Goal: Information Seeking & Learning: Learn about a topic

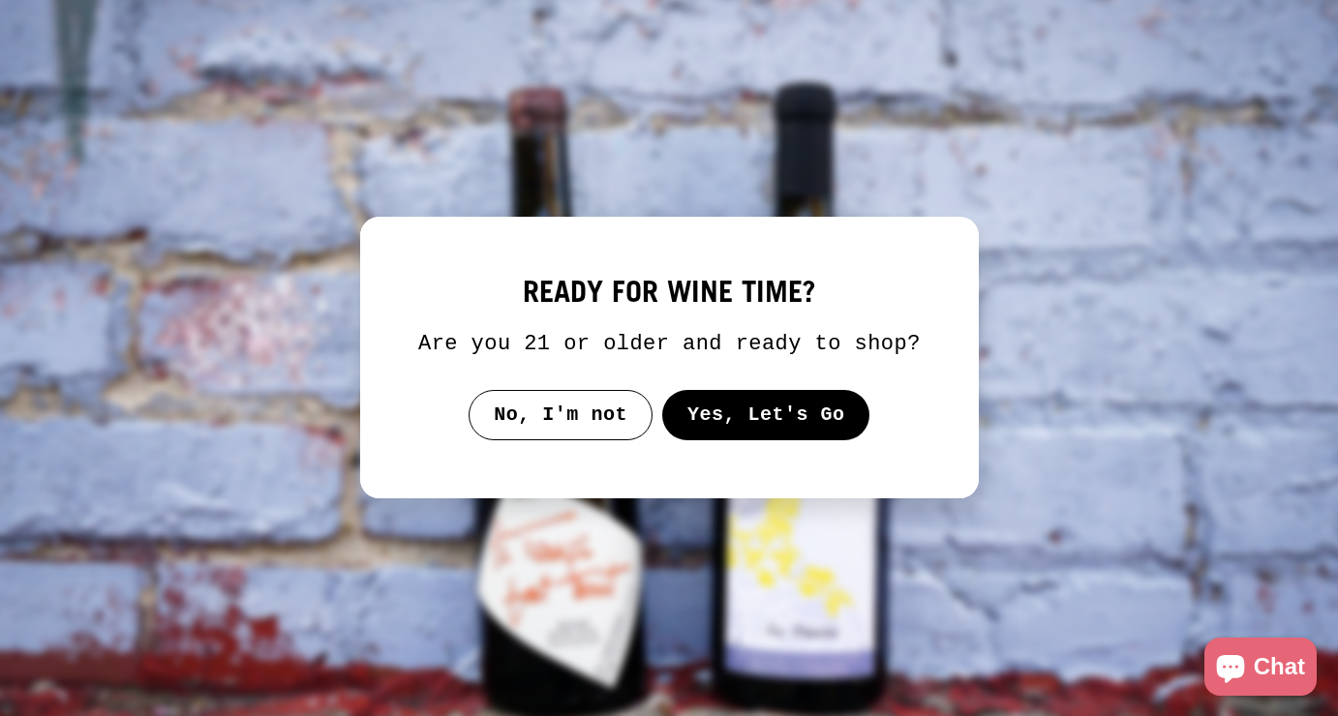
click at [823, 420] on button "Yes, Let's Go" at bounding box center [765, 415] width 208 height 50
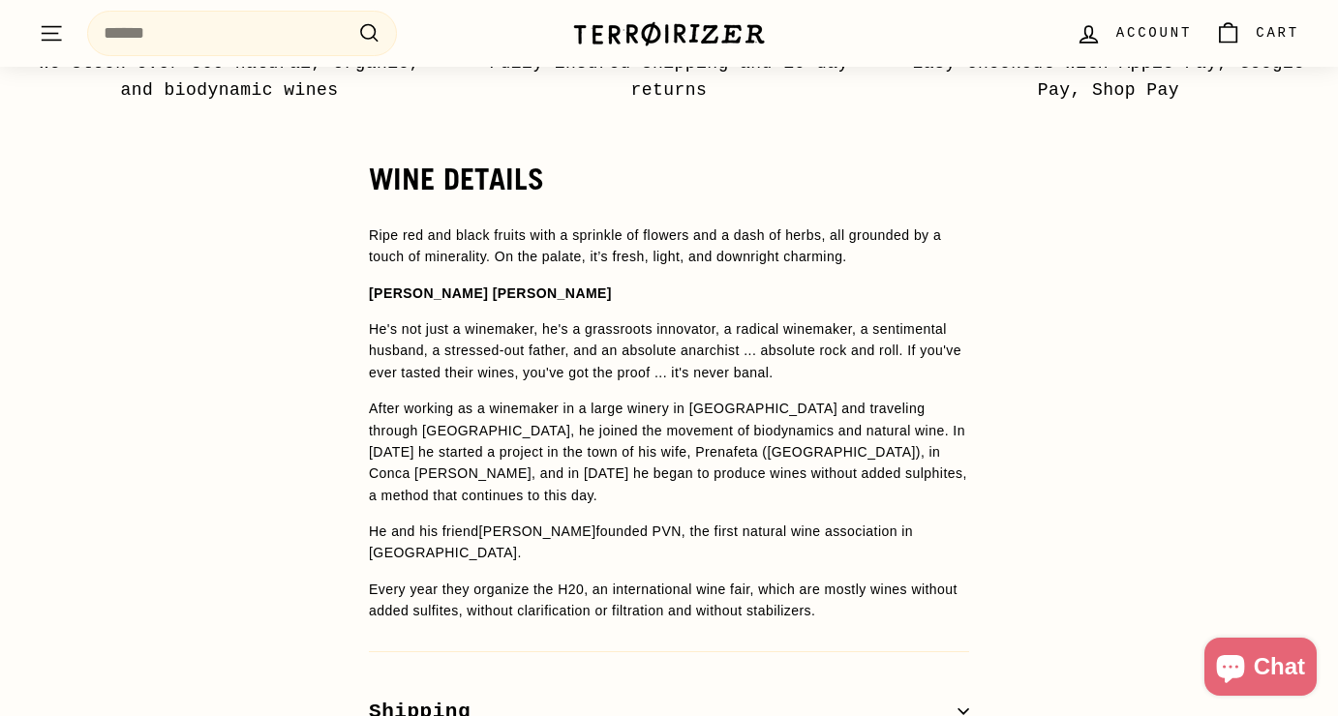
scroll to position [1419, 0]
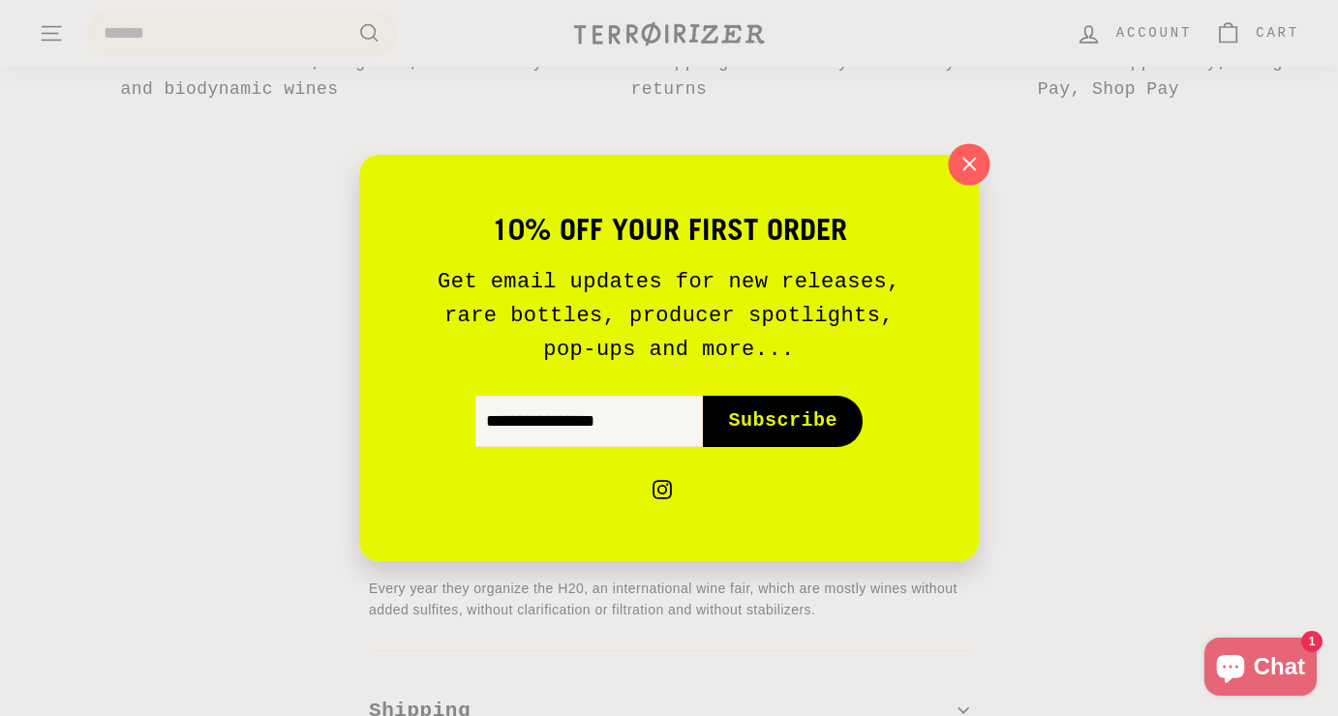
click at [969, 157] on icon "button" at bounding box center [968, 164] width 29 height 29
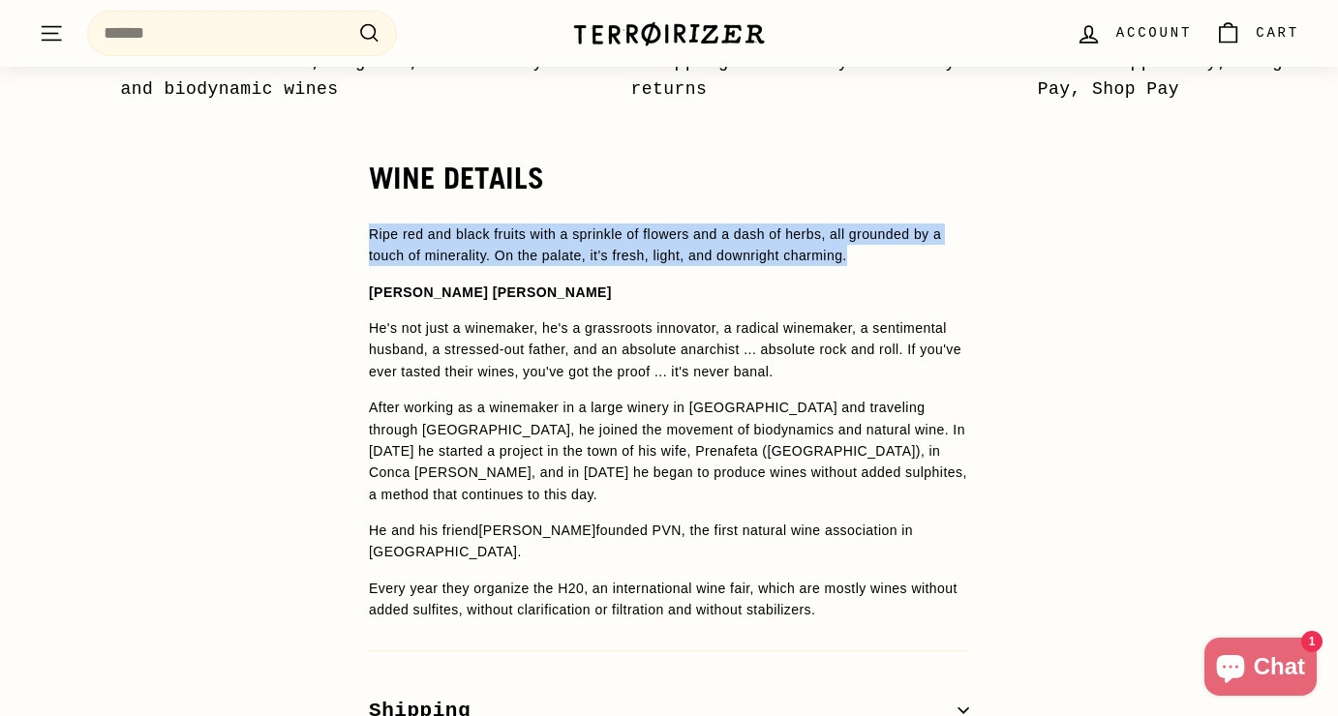
drag, startPoint x: 356, startPoint y: 230, endPoint x: 915, endPoint y: 267, distance: 559.7
click at [915, 267] on div "WINE DETAILS Ripe red and black fruits with a sprinkle of flowers and a dash of…" at bounding box center [668, 484] width 677 height 644
copy span "Ripe red and black fruits with a sprinkle of flowers and a dash of herbs, all g…"
click at [915, 267] on span "Ripe red and black fruits with a sprinkle of flowers and a dash of herbs, all g…" at bounding box center [669, 423] width 600 height 398
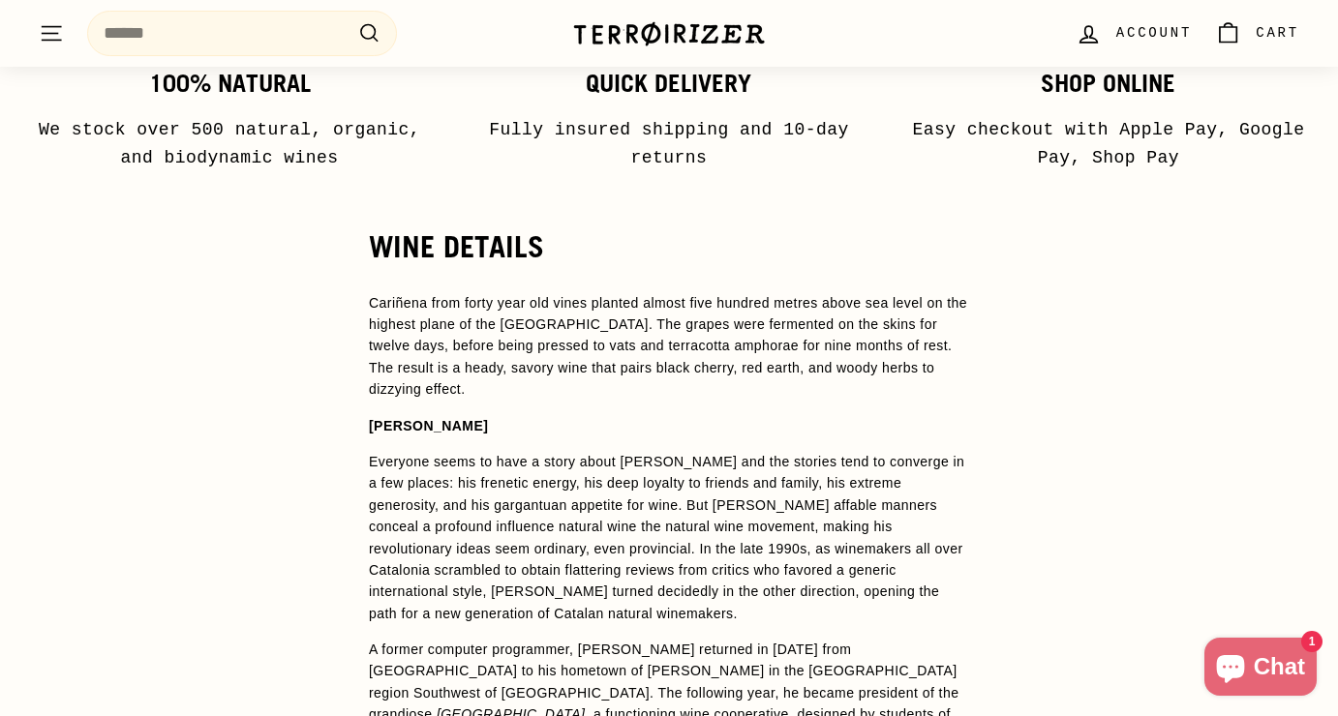
scroll to position [1421, 0]
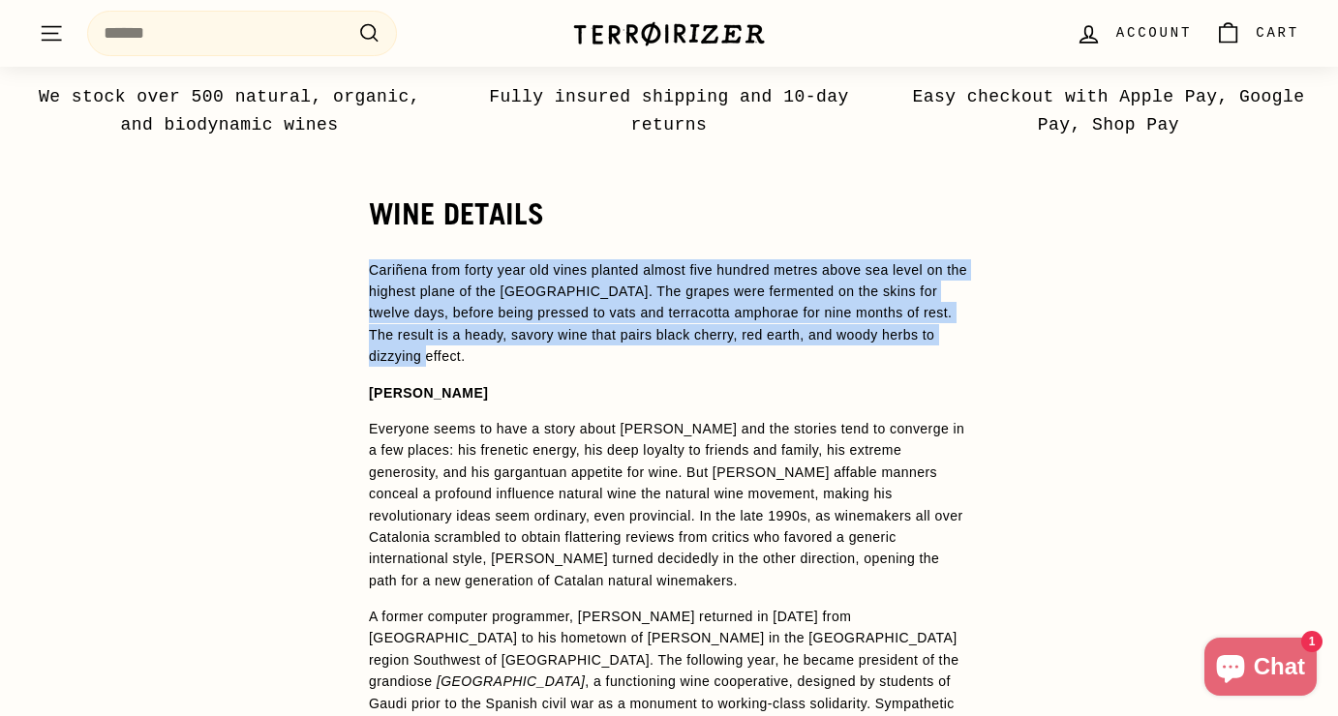
drag, startPoint x: 478, startPoint y: 351, endPoint x: 304, endPoint y: 236, distance: 208.8
copy p "Cariñena from forty year old vines planted almost five hundred metres above sea…"
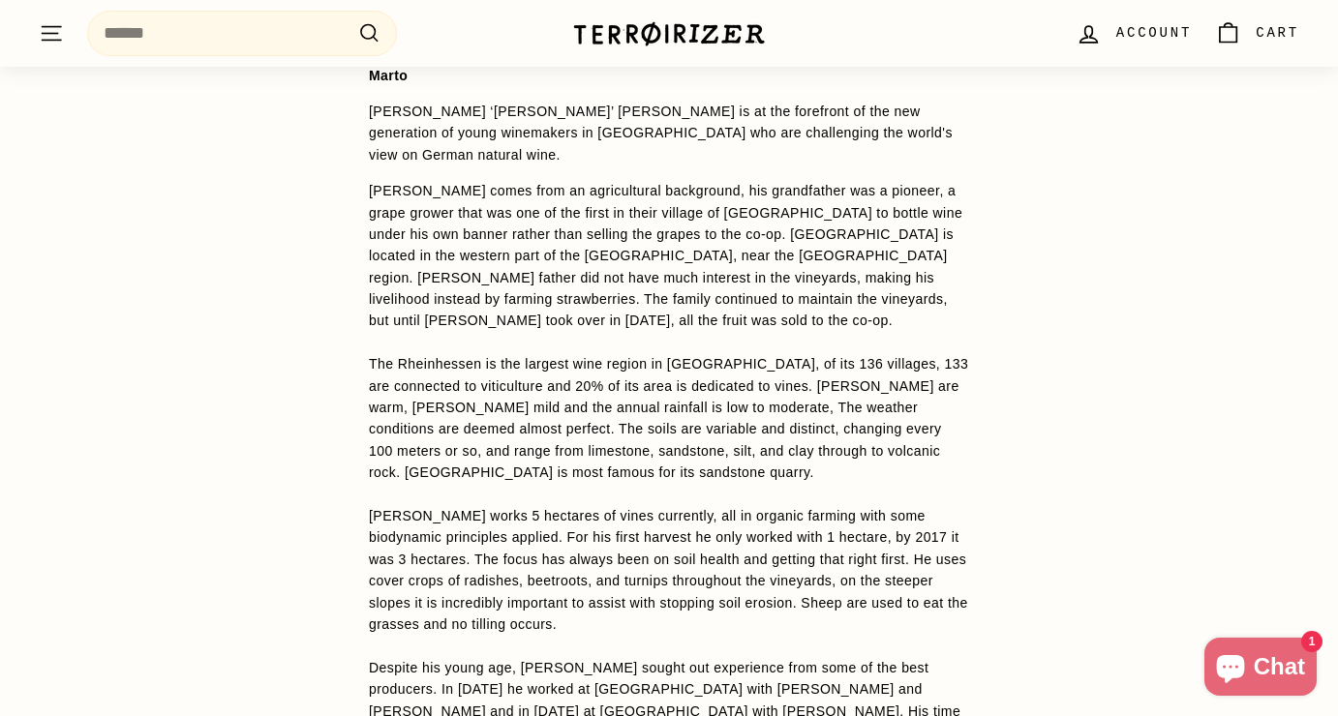
scroll to position [1597, 0]
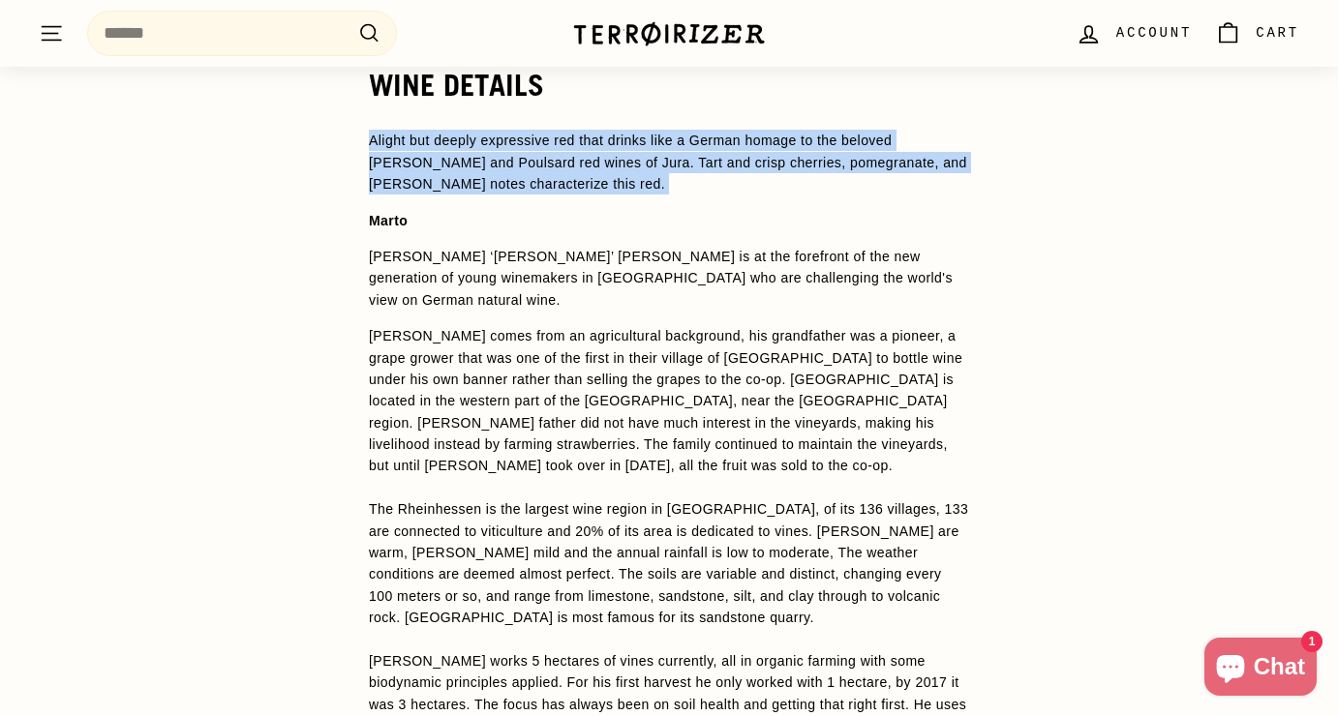
drag, startPoint x: 358, startPoint y: 131, endPoint x: 640, endPoint y: 207, distance: 291.8
click at [640, 207] on div "WINE DETAILS A light but deeply expressive red that drinks like a [DEMOGRAPHIC_…" at bounding box center [668, 668] width 677 height 1199
